Goal: Task Accomplishment & Management: Manage account settings

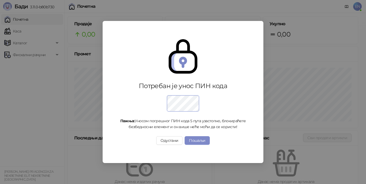
click at [202, 143] on button "Пошаљи" at bounding box center [197, 140] width 25 height 9
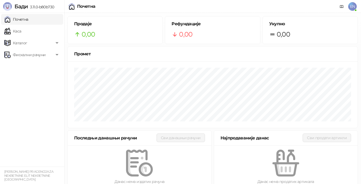
drag, startPoint x: 11, startPoint y: 0, endPoint x: 34, endPoint y: 84, distance: 87.3
click at [34, 84] on ul "Почетна [PERSON_NAME] Фискални рачуни" at bounding box center [32, 89] width 64 height 153
click at [354, 9] on span "EN" at bounding box center [353, 6] width 9 height 9
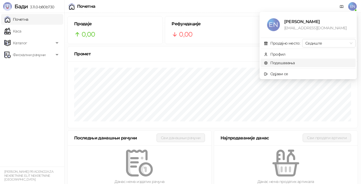
click at [277, 65] on link "Подешавања" at bounding box center [279, 62] width 31 height 5
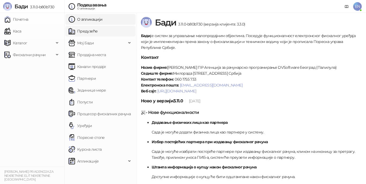
click at [98, 31] on link "Предузеће" at bounding box center [83, 31] width 29 height 11
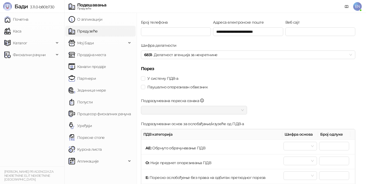
scroll to position [107, 0]
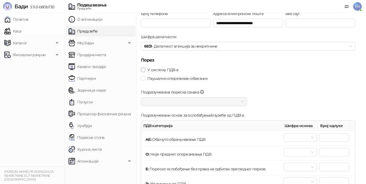
click at [155, 71] on span "У систему ПДВ-а" at bounding box center [162, 70] width 35 height 6
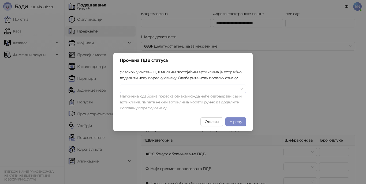
click at [192, 91] on input "search" at bounding box center [180, 89] width 115 height 8
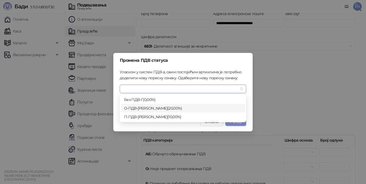
click at [152, 108] on div "О-ПДВ - Ђ ( 20,00 %)" at bounding box center [183, 108] width 118 height 6
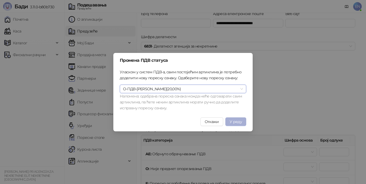
click at [238, 123] on span "У реду" at bounding box center [236, 121] width 12 height 5
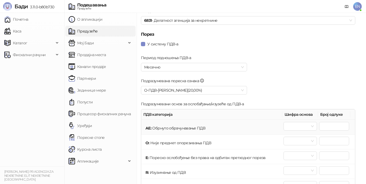
scroll to position [188, 0]
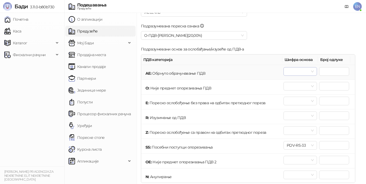
click at [292, 70] on span at bounding box center [300, 71] width 27 height 8
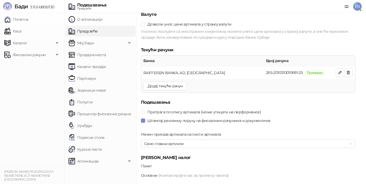
scroll to position [536, 0]
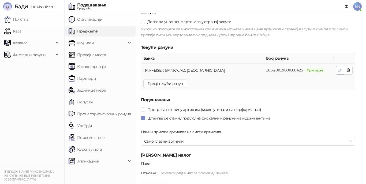
click at [337, 68] on button "button" at bounding box center [340, 70] width 9 height 9
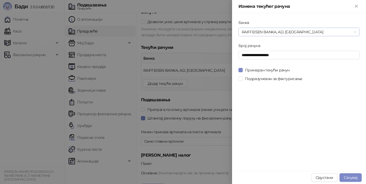
click at [304, 32] on span "RAIFFEISEN BANKA, AD, [GEOGRAPHIC_DATA]" at bounding box center [299, 32] width 115 height 8
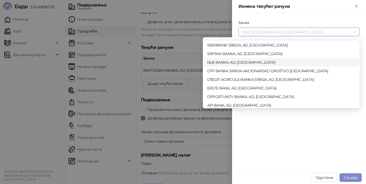
scroll to position [134, 0]
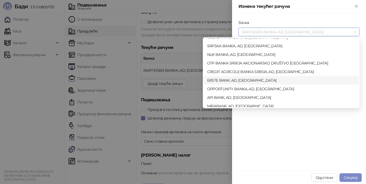
click at [246, 80] on div "ERSTE BANK, AD, [GEOGRAPHIC_DATA]" at bounding box center [281, 80] width 148 height 6
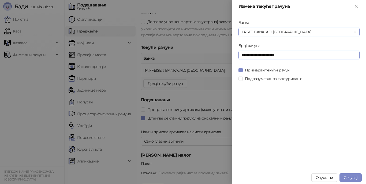
drag, startPoint x: 290, startPoint y: 56, endPoint x: 212, endPoint y: 42, distance: 78.7
click at [215, 42] on div "**********" at bounding box center [183, 92] width 366 height 184
type input "**********"
click at [345, 176] on span "Сачувај" at bounding box center [351, 177] width 14 height 5
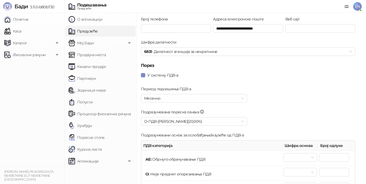
scroll to position [0, 0]
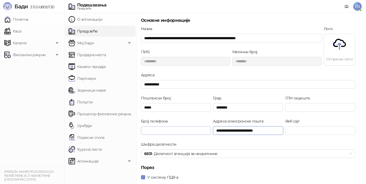
drag, startPoint x: 269, startPoint y: 131, endPoint x: 198, endPoint y: 128, distance: 71.1
click at [201, 127] on div "**********" at bounding box center [248, 129] width 216 height 23
type input "**********"
click at [298, 130] on input "Веб сајт" at bounding box center [320, 130] width 70 height 9
type input "*"
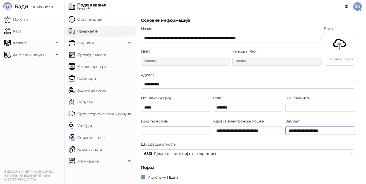
type input "**********"
click at [174, 128] on input "Број телефона" at bounding box center [176, 130] width 70 height 9
type input "**********"
click at [300, 130] on input "**********" at bounding box center [320, 130] width 70 height 9
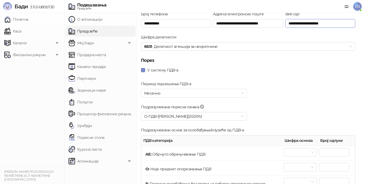
scroll to position [107, 0]
click at [177, 93] on span "Месечно" at bounding box center [194, 93] width 100 height 8
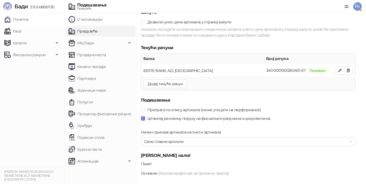
scroll to position [557, 0]
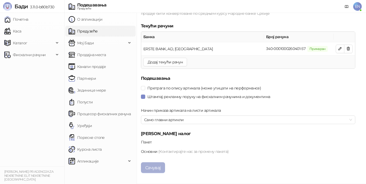
click at [158, 171] on button "Сачувај" at bounding box center [153, 167] width 24 height 11
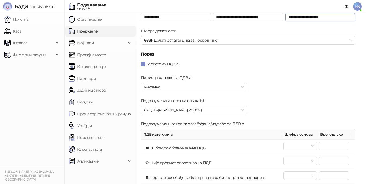
click at [304, 16] on input "**********" at bounding box center [320, 17] width 70 height 9
click at [300, 20] on input "**********" at bounding box center [320, 17] width 70 height 9
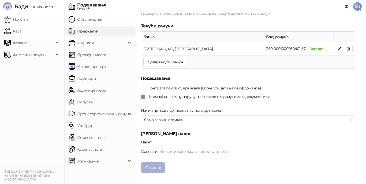
click at [156, 169] on button "Сачувај" at bounding box center [153, 167] width 24 height 11
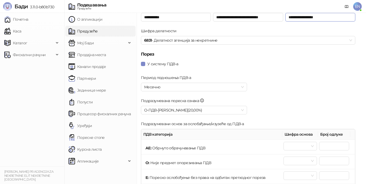
click at [305, 18] on input "**********" at bounding box center [320, 17] width 70 height 9
paste input "**********"
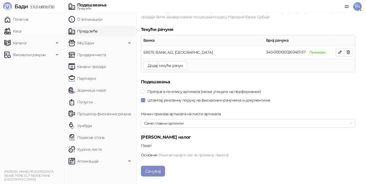
scroll to position [557, 0]
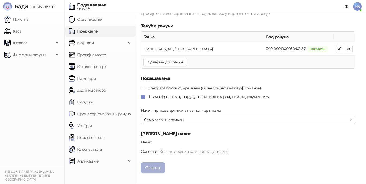
type input "**********"
click at [162, 166] on button "Сачувај" at bounding box center [153, 167] width 24 height 11
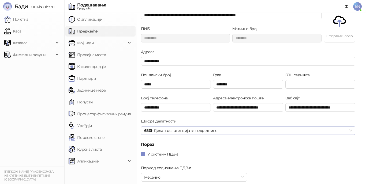
scroll to position [0, 0]
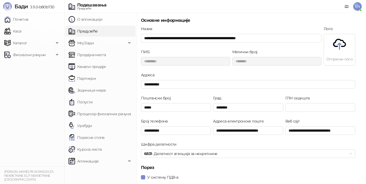
click at [341, 48] on img at bounding box center [339, 44] width 13 height 13
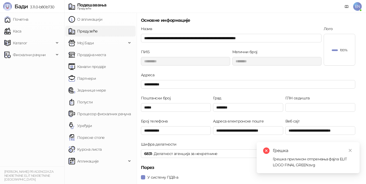
click at [339, 47] on div "100%" at bounding box center [339, 49] width 31 height 31
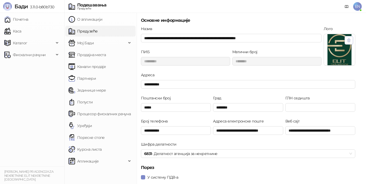
click at [349, 41] on icon "button" at bounding box center [349, 40] width 4 height 4
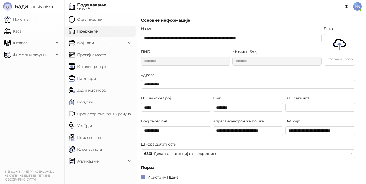
click at [340, 45] on img at bounding box center [339, 44] width 13 height 13
click at [340, 40] on div "0%" at bounding box center [339, 49] width 31 height 31
click at [344, 49] on span "100%" at bounding box center [343, 49] width 7 height 3
click at [349, 39] on icon "button" at bounding box center [348, 40] width 3 height 3
click at [338, 54] on div "Отпреми лого" at bounding box center [339, 50] width 31 height 32
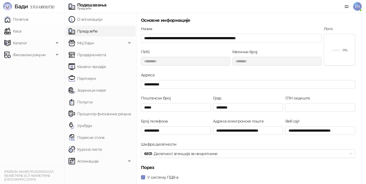
click at [346, 45] on div "0%" at bounding box center [339, 49] width 31 height 31
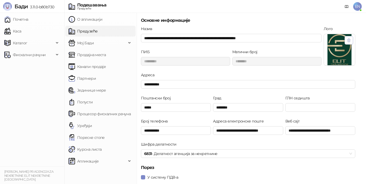
click at [349, 41] on icon "button" at bounding box center [349, 40] width 4 height 4
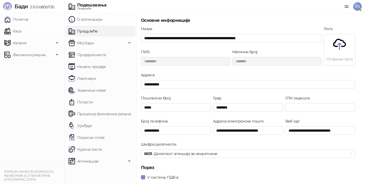
click at [339, 46] on img at bounding box center [339, 44] width 13 height 13
click at [342, 52] on div "100%" at bounding box center [340, 49] width 16 height 5
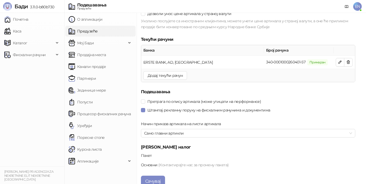
scroll to position [557, 0]
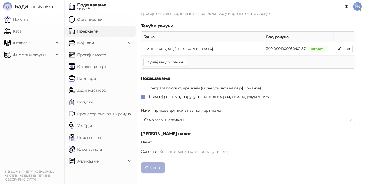
click at [157, 167] on button "Сачувај" at bounding box center [153, 167] width 24 height 11
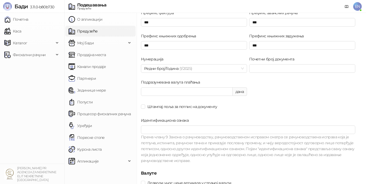
scroll to position [429, 0]
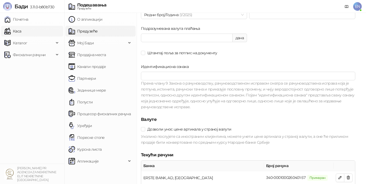
click at [28, 20] on link "Почетна" at bounding box center [16, 19] width 24 height 11
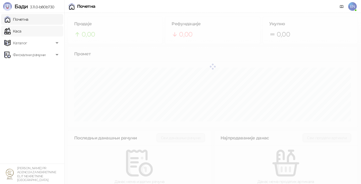
click at [21, 32] on link "Каса" at bounding box center [12, 31] width 17 height 11
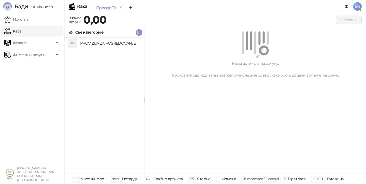
click at [122, 44] on h4 "PROVIZIJA ZA POSREDOVANJE" at bounding box center [110, 43] width 60 height 9
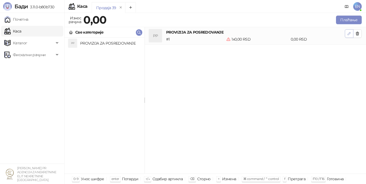
click at [349, 32] on icon "button" at bounding box center [349, 33] width 4 height 4
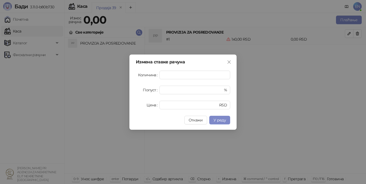
drag, startPoint x: 230, startPoint y: 61, endPoint x: 225, endPoint y: 66, distance: 6.6
click at [230, 61] on icon "close" at bounding box center [229, 62] width 4 height 4
